Goal: Task Accomplishment & Management: Complete application form

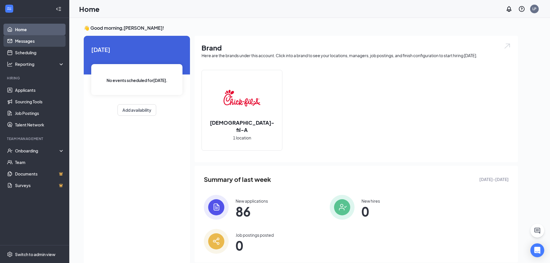
click at [29, 43] on link "Messages" at bounding box center [39, 41] width 49 height 12
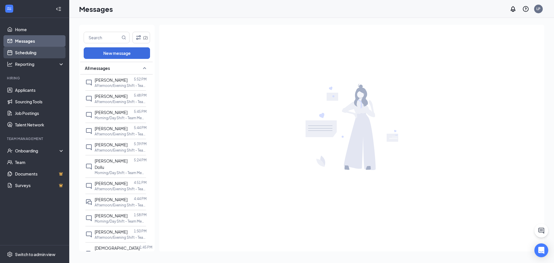
click at [29, 51] on link "Scheduling" at bounding box center [39, 53] width 49 height 12
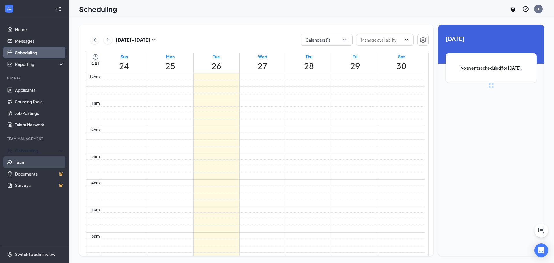
scroll to position [284, 0]
click at [39, 148] on div "Onboarding" at bounding box center [37, 151] width 44 height 6
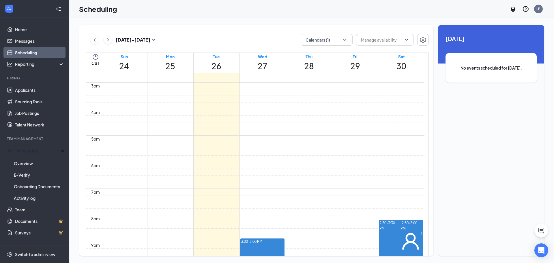
scroll to position [341, 0]
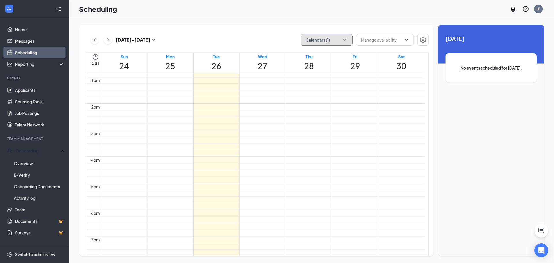
click at [315, 45] on button "Calendars (1)" at bounding box center [327, 40] width 52 height 12
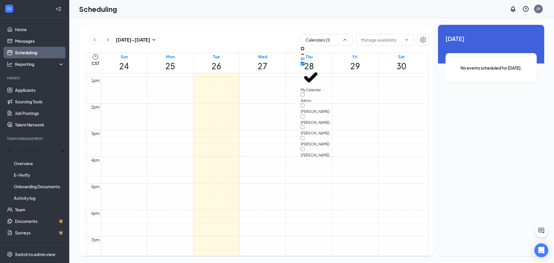
click at [304, 51] on input "All" at bounding box center [303, 49] width 4 height 4
checkbox input "true"
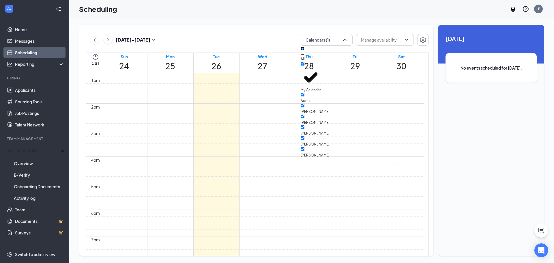
checkbox input "true"
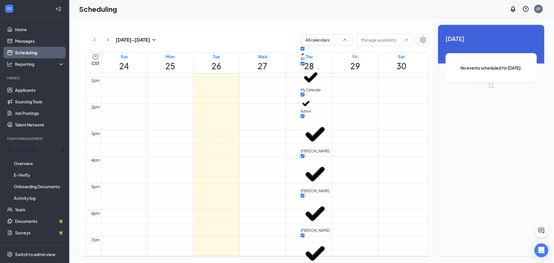
click at [283, 38] on div "[DATE] - [DATE] All calendars" at bounding box center [257, 40] width 343 height 12
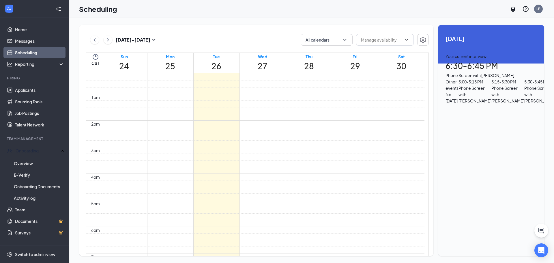
scroll to position [313, 0]
click at [91, 38] on button at bounding box center [94, 39] width 9 height 9
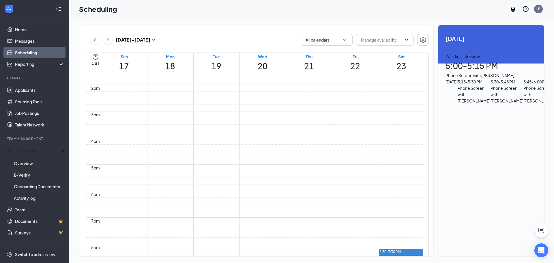
scroll to position [457, 0]
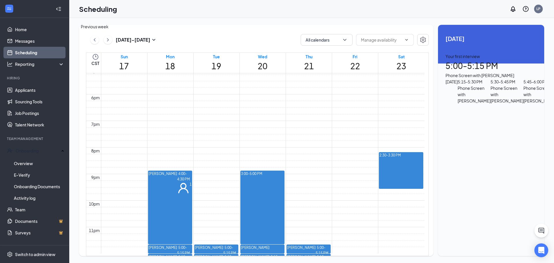
click at [92, 40] on icon "ChevronLeft" at bounding box center [95, 39] width 6 height 7
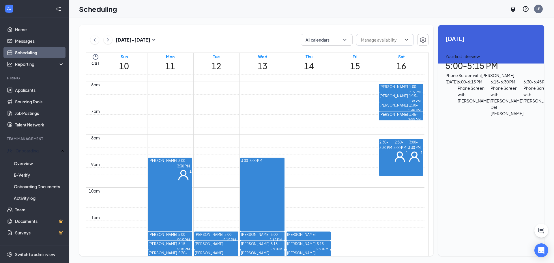
scroll to position [486, 0]
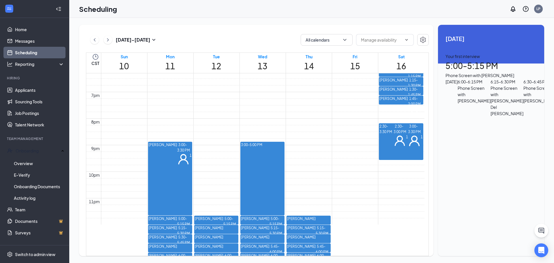
click at [394, 143] on div at bounding box center [394, 135] width 0 height 23
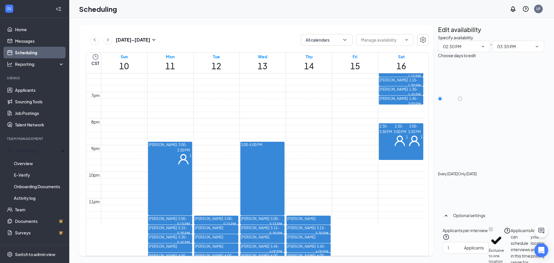
click at [408, 134] on span "3:00-3:30 PM" at bounding box center [414, 129] width 13 height 12
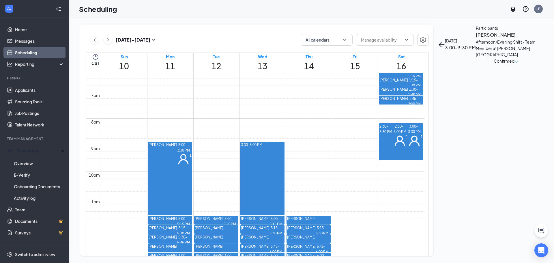
click at [401, 134] on span "2:30-3:00 PM" at bounding box center [400, 129] width 13 height 12
click at [408, 147] on div "1" at bounding box center [415, 140] width 15 height 13
click at [476, 61] on div "[PERSON_NAME] Afternoon/Evening Shift - Team Member at [PERSON_NAME][GEOGRAPHIC…" at bounding box center [506, 47] width 61 height 33
click at [476, 39] on h3 "[PERSON_NAME]" at bounding box center [506, 35] width 61 height 8
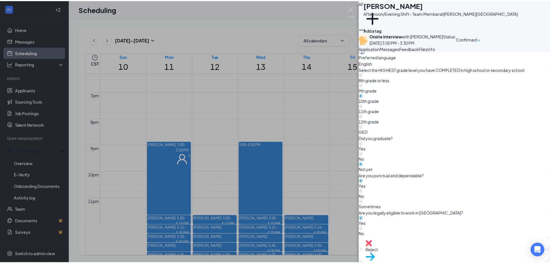
scroll to position [289, 0]
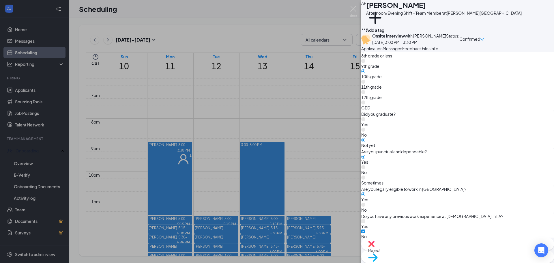
click at [487, 262] on span "Move to stage" at bounding box center [457, 265] width 179 height 6
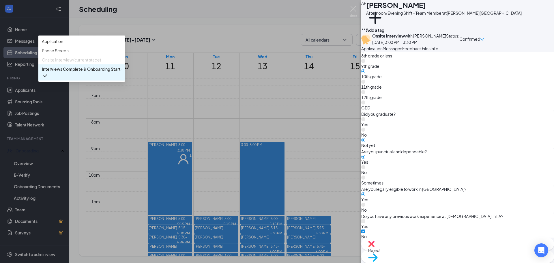
click at [144, 72] on span "Interviews Complete & Onboarding Start (final stage)" at bounding box center [93, 69] width 102 height 6
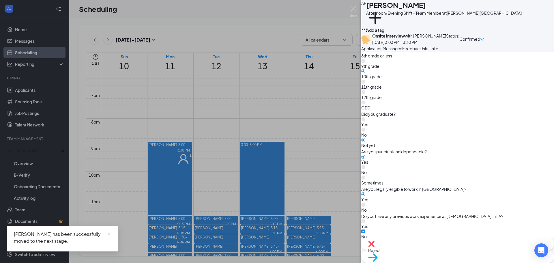
click at [6, 89] on div "AF [PERSON_NAME] Afternoon/Evening Shift - Team Member at [PERSON_NAME][GEOGRAP…" at bounding box center [277, 131] width 554 height 263
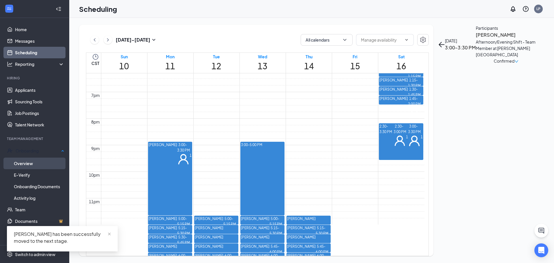
click at [33, 158] on link "Overview" at bounding box center [39, 164] width 51 height 12
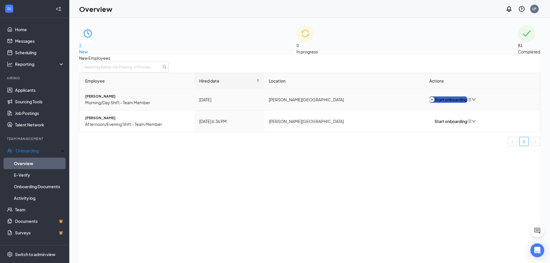
click at [442, 103] on div "Start onboarding" at bounding box center [448, 99] width 38 height 6
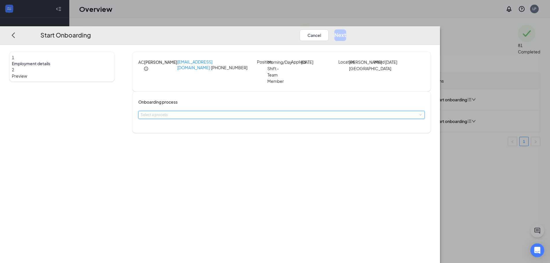
click at [262, 119] on div "Select a process" at bounding box center [282, 115] width 282 height 8
click at [245, 131] on span "Team Member Onboarding" at bounding box center [221, 128] width 51 height 5
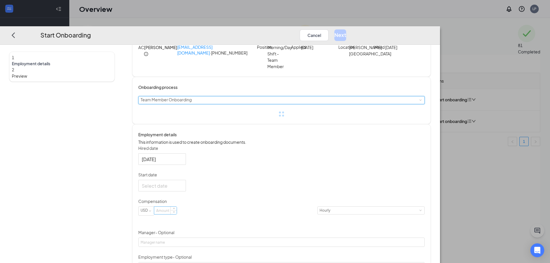
scroll to position [58, 0]
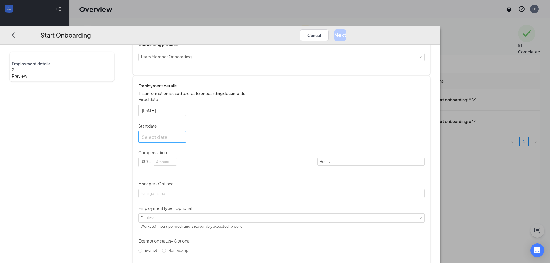
click at [182, 141] on div at bounding box center [162, 136] width 41 height 7
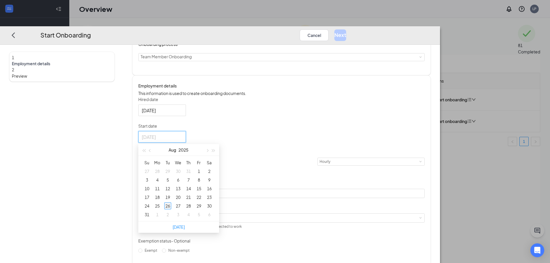
type input "[DATE]"
click at [171, 209] on div "26" at bounding box center [167, 205] width 7 height 7
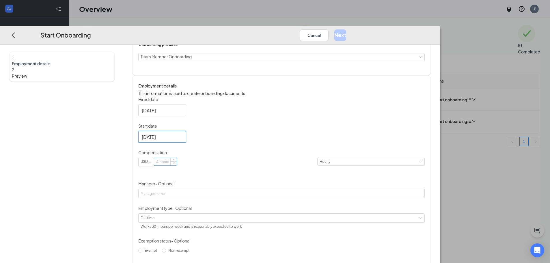
click at [177, 165] on input at bounding box center [165, 162] width 23 height 8
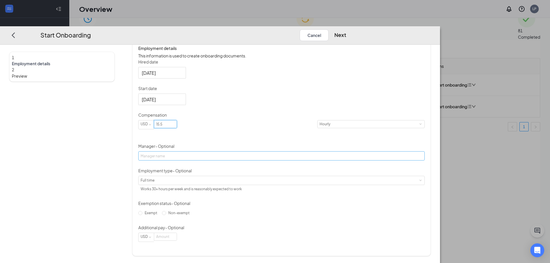
scroll to position [26, 0]
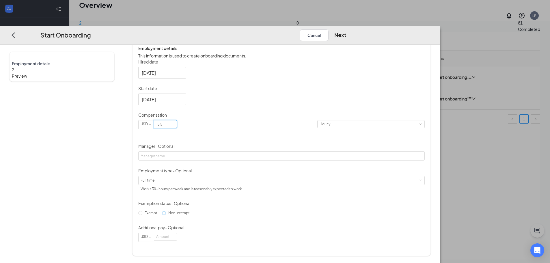
type input "15.5"
click at [192, 215] on span "Non-exempt" at bounding box center [179, 213] width 26 height 4
click at [166, 215] on input "Non-exempt" at bounding box center [164, 213] width 4 height 4
radio input "true"
click at [346, 29] on button "Next" at bounding box center [340, 35] width 12 height 12
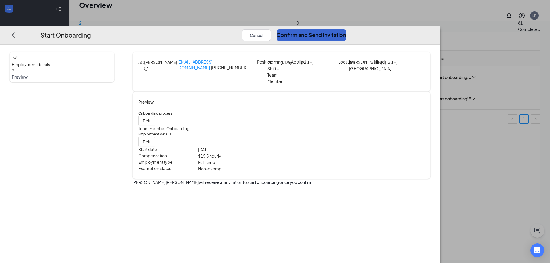
scroll to position [0, 0]
click at [346, 29] on button "Confirm and Send Invitation" at bounding box center [311, 35] width 70 height 12
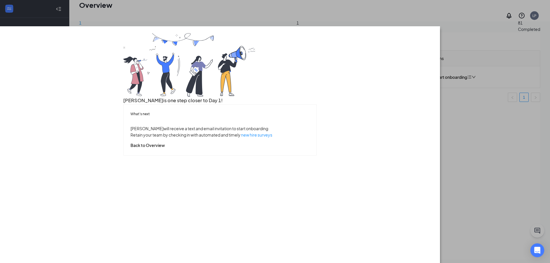
drag, startPoint x: 443, startPoint y: 116, endPoint x: 402, endPoint y: 245, distance: 135.4
click at [437, 237] on html "Home Messages Scheduling Reporting Hiring Applicants Sourcing Tools Job Posting…" at bounding box center [275, 105] width 550 height 263
click at [165, 148] on button "Back to Overview" at bounding box center [147, 145] width 34 height 6
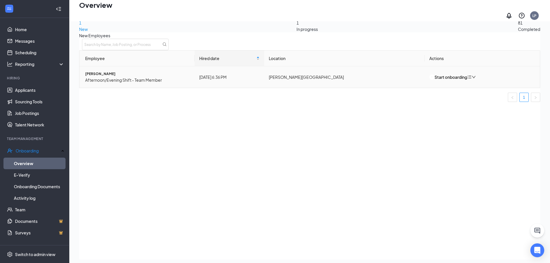
click at [433, 76] on td "Start onboarding" at bounding box center [481, 76] width 115 height 21
click at [434, 80] on img "button" at bounding box center [431, 76] width 5 height 5
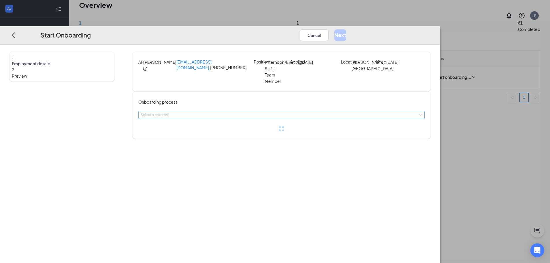
click at [261, 118] on div "Select a process" at bounding box center [280, 115] width 279 height 6
click at [241, 139] on li "Team Member Onboarding" at bounding box center [240, 135] width 95 height 10
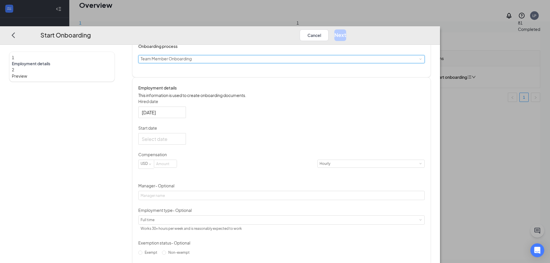
scroll to position [58, 0]
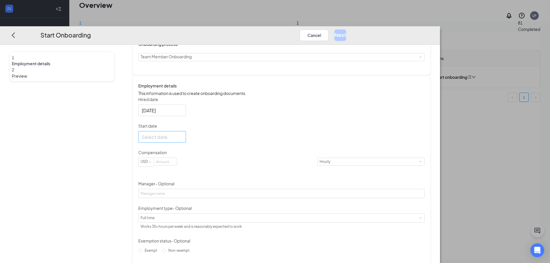
click at [182, 141] on div at bounding box center [162, 136] width 41 height 7
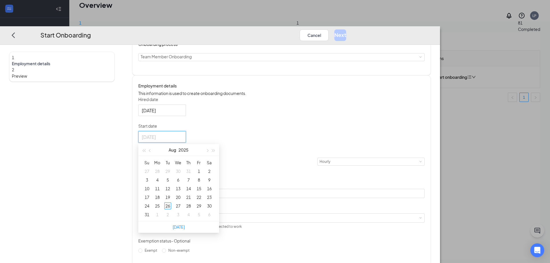
type input "[DATE]"
drag, startPoint x: 225, startPoint y: 222, endPoint x: 222, endPoint y: 223, distance: 2.9
click at [173, 210] on td "26" at bounding box center [167, 205] width 10 height 9
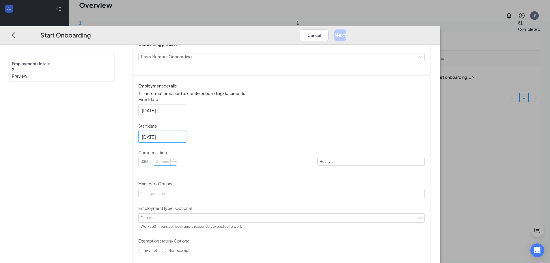
click at [177, 165] on input at bounding box center [165, 162] width 23 height 8
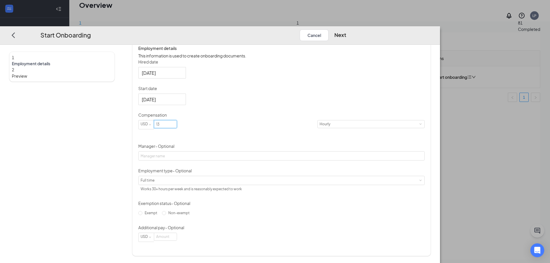
scroll to position [109, 0]
type input "13"
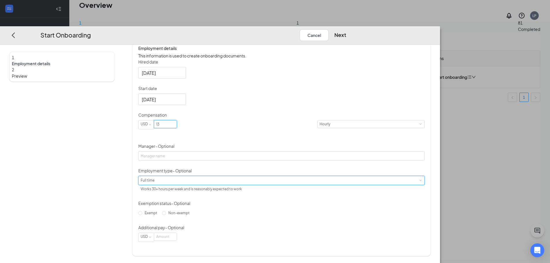
drag, startPoint x: 223, startPoint y: 179, endPoint x: 224, endPoint y: 183, distance: 3.8
click at [224, 181] on div "Full time Works 30+ hours per week and is reasonably expected to work" at bounding box center [282, 180] width 282 height 9
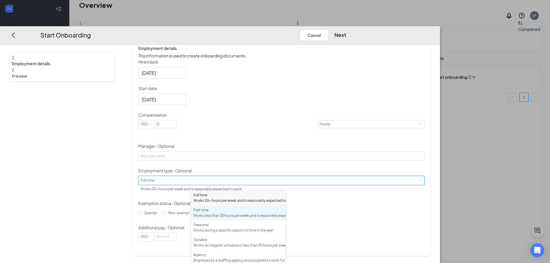
click at [226, 218] on div "Part time Works less than 30 hours per week and is reasonably expected to work" at bounding box center [238, 212] width 90 height 11
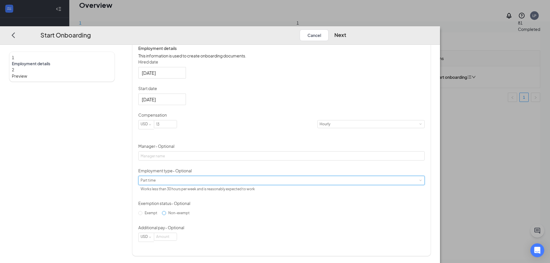
click at [166, 215] on input "Non-exempt" at bounding box center [164, 213] width 4 height 4
radio input "true"
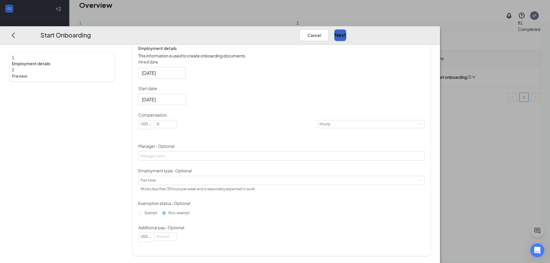
click at [346, 29] on button "Next" at bounding box center [340, 35] width 12 height 12
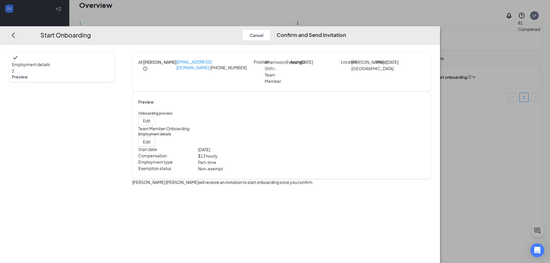
scroll to position [0, 0]
click at [346, 29] on button "Confirm and Send Invitation" at bounding box center [311, 35] width 70 height 12
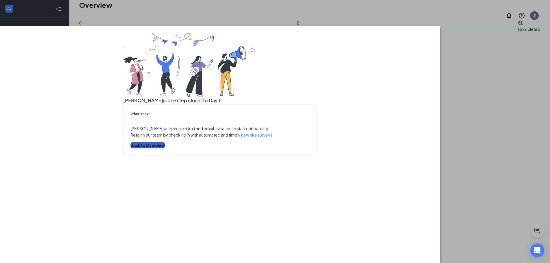
click at [165, 148] on button "Back to Overview" at bounding box center [147, 145] width 34 height 6
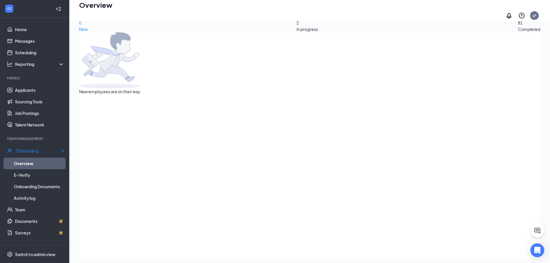
click at [44, 166] on link "Overview" at bounding box center [39, 164] width 51 height 12
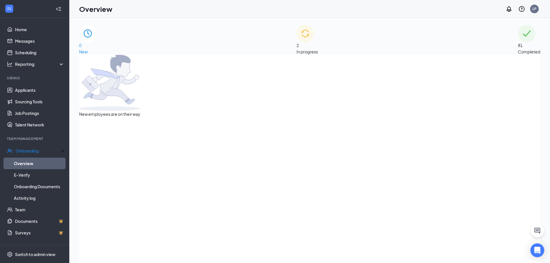
click at [318, 31] on div "2 In progress" at bounding box center [306, 40] width 21 height 30
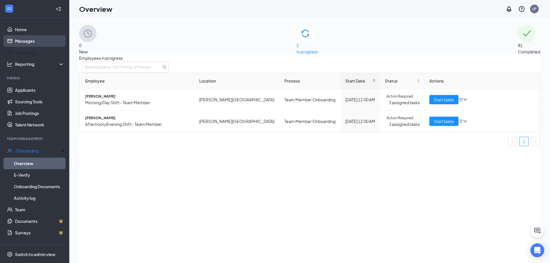
click at [23, 40] on link "Messages" at bounding box center [39, 41] width 49 height 12
